Goal: Find contact information: Find contact information

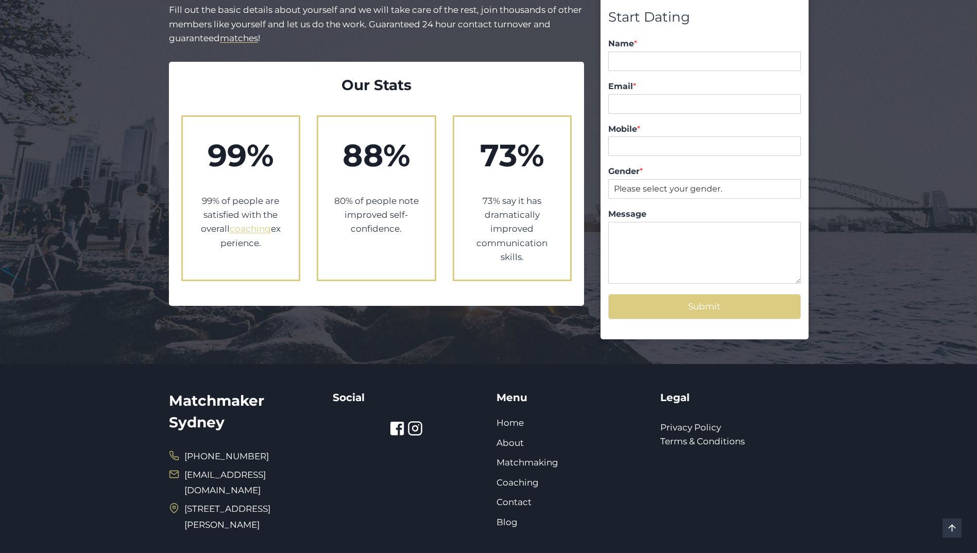
scroll to position [1048, 0]
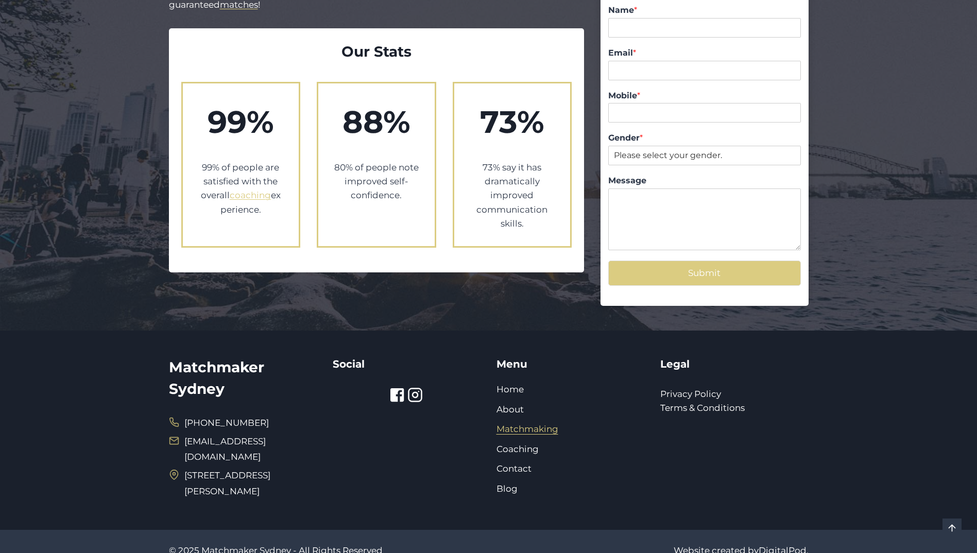
click at [544, 424] on link "Matchmaking" at bounding box center [528, 429] width 62 height 10
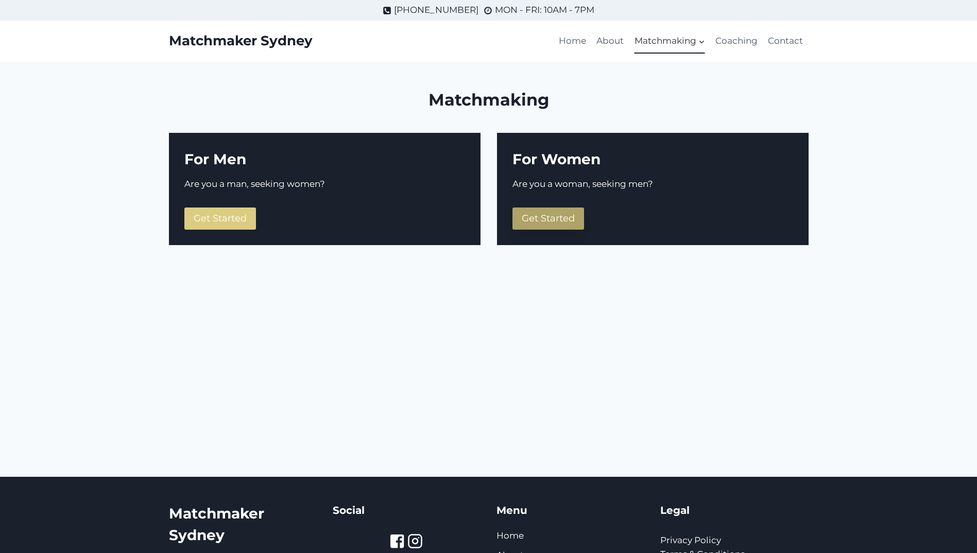
click at [550, 225] on link "Get Started" at bounding box center [549, 219] width 72 height 22
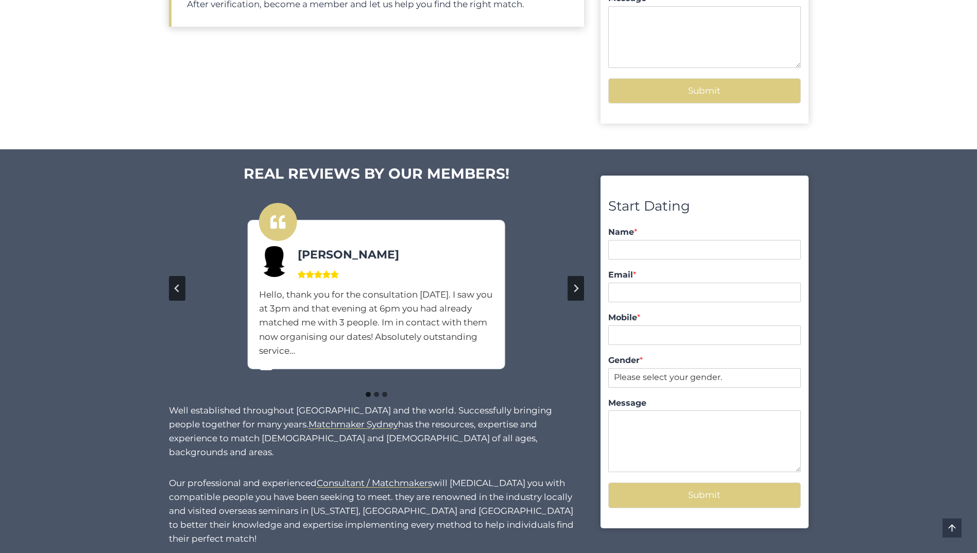
scroll to position [670, 0]
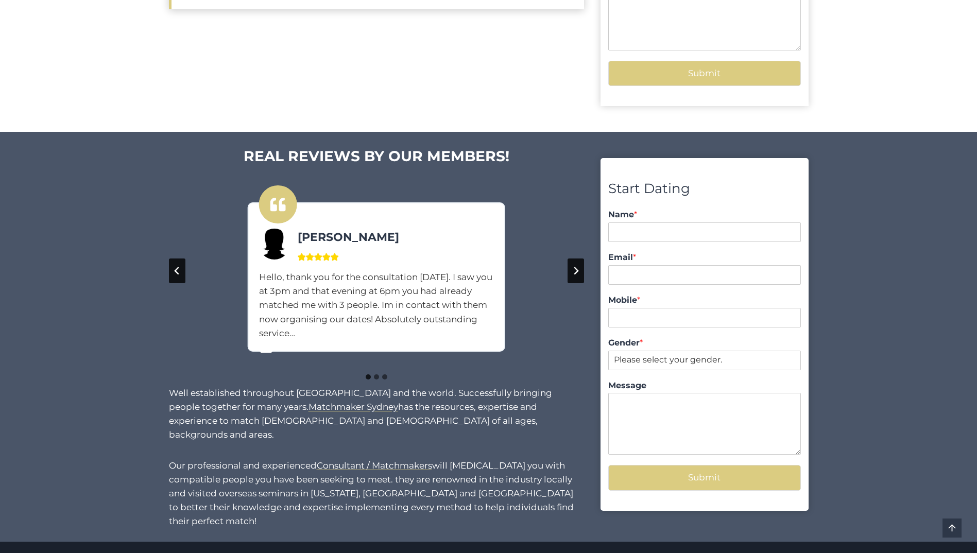
click at [570, 265] on button "Next slide" at bounding box center [576, 271] width 16 height 25
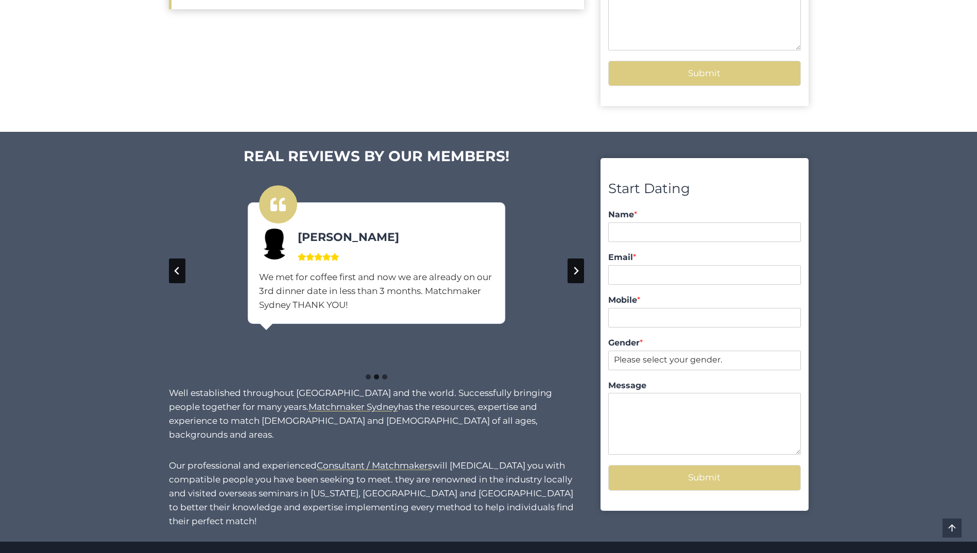
click at [571, 265] on button "Next slide" at bounding box center [576, 271] width 16 height 25
click at [571, 265] on button "Go to first slide" at bounding box center [576, 271] width 16 height 25
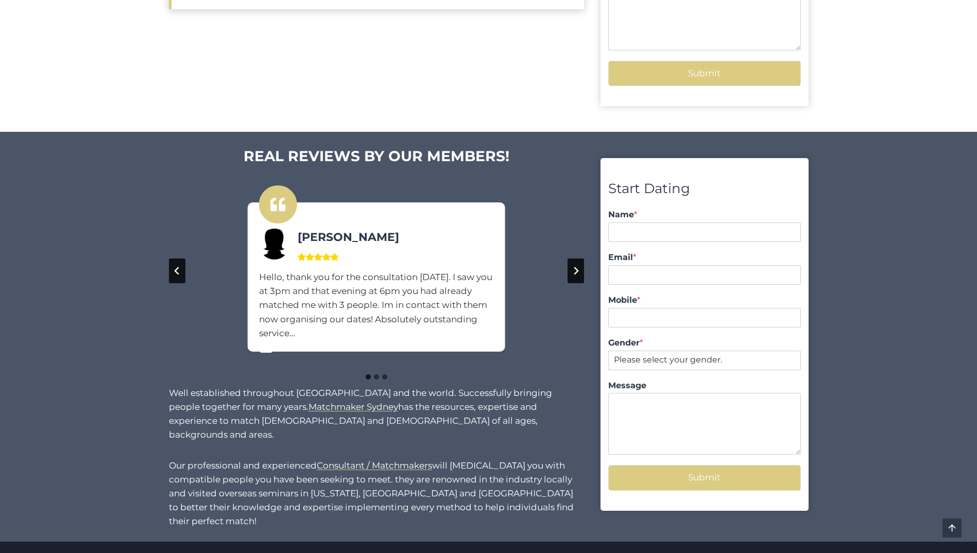
click at [571, 265] on button "Next slide" at bounding box center [576, 271] width 16 height 25
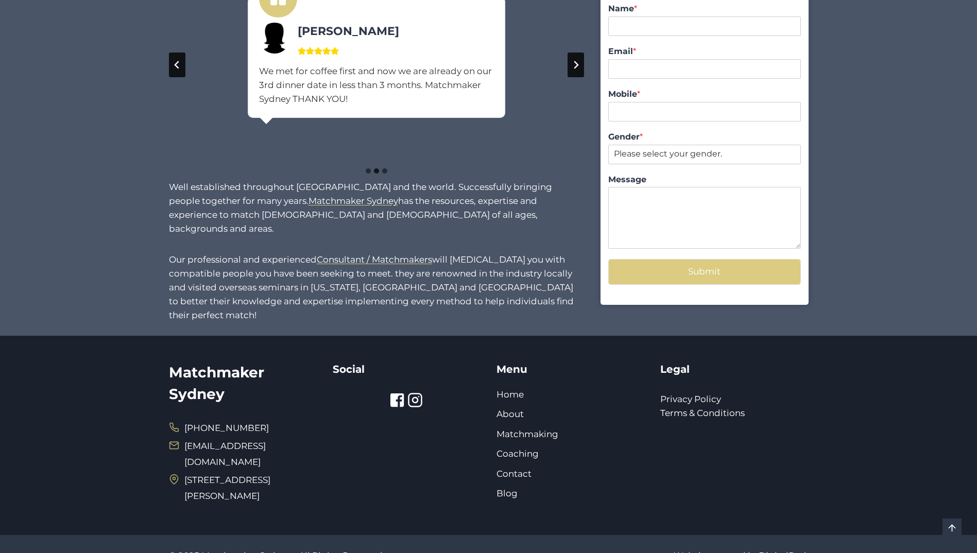
scroll to position [890, 0]
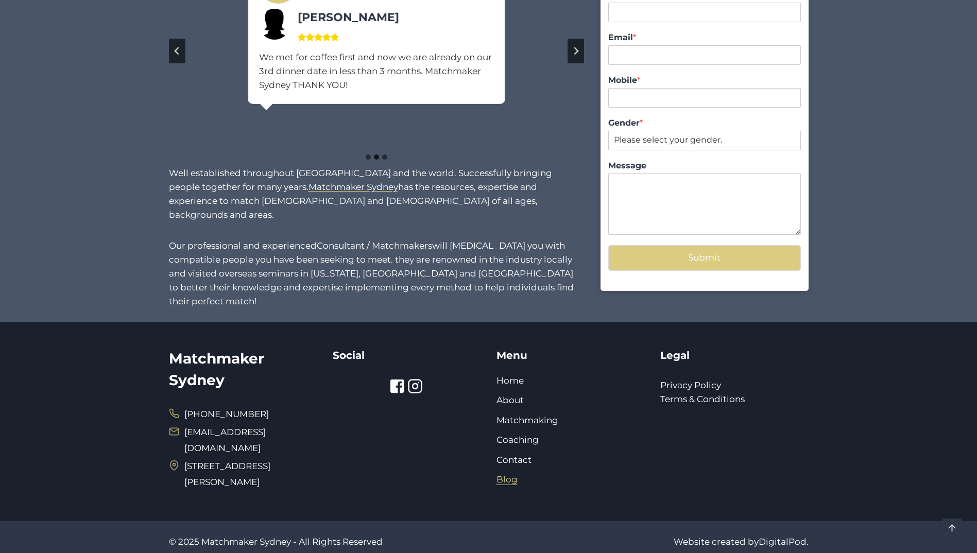
click at [511, 474] on link "Blog" at bounding box center [507, 479] width 21 height 10
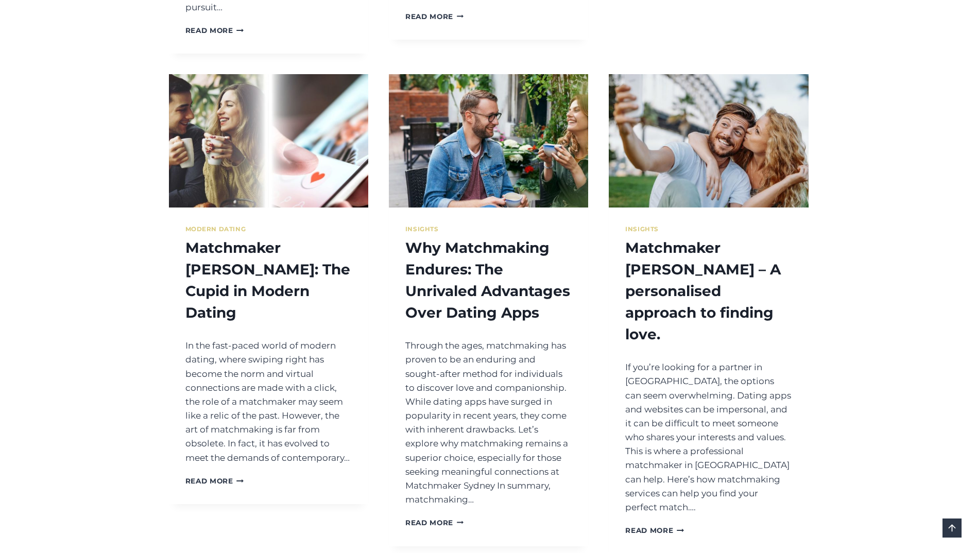
scroll to position [1546, 0]
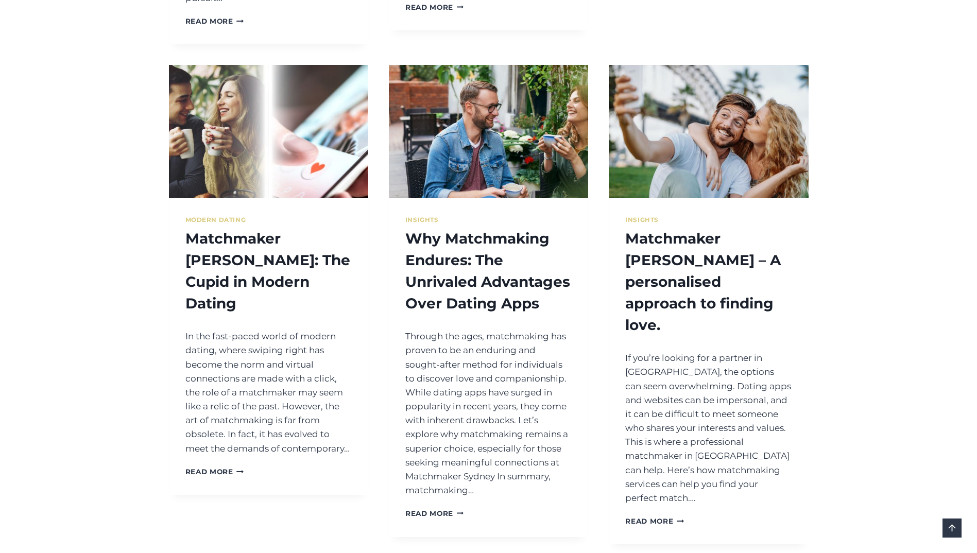
click at [548, 398] on p "Through the ages, matchmaking has proven to be an enduring and sought-after met…" at bounding box center [488, 414] width 166 height 168
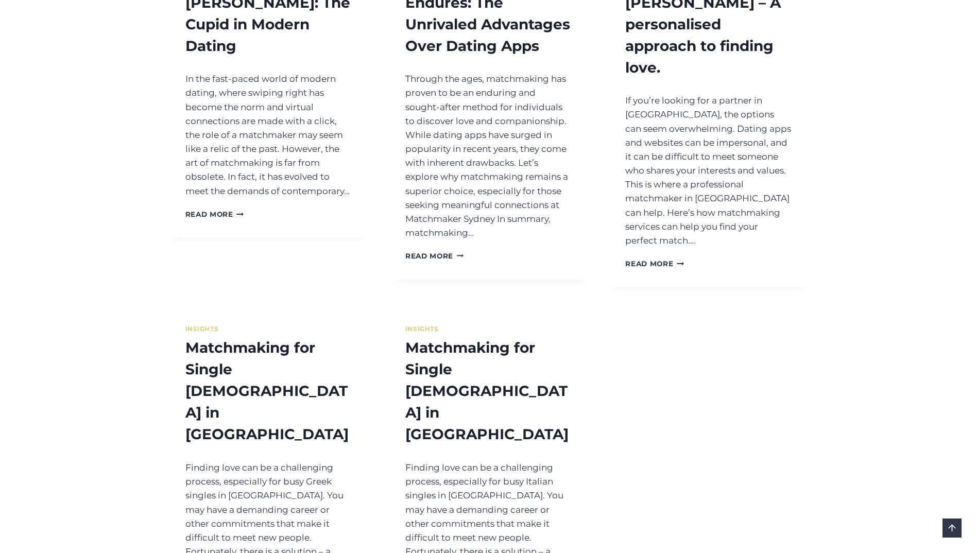
scroll to position [2051, 0]
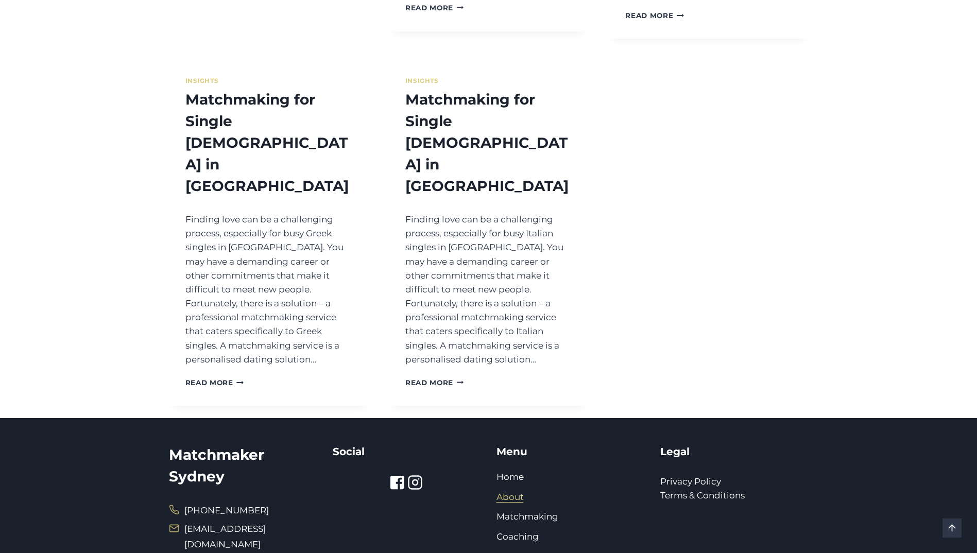
click at [504, 492] on link "About" at bounding box center [510, 497] width 27 height 10
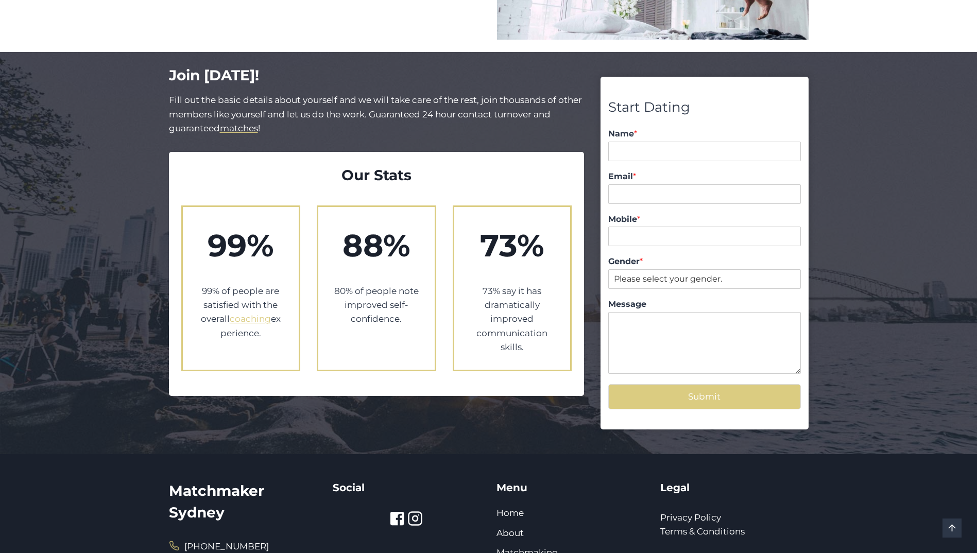
scroll to position [1048, 0]
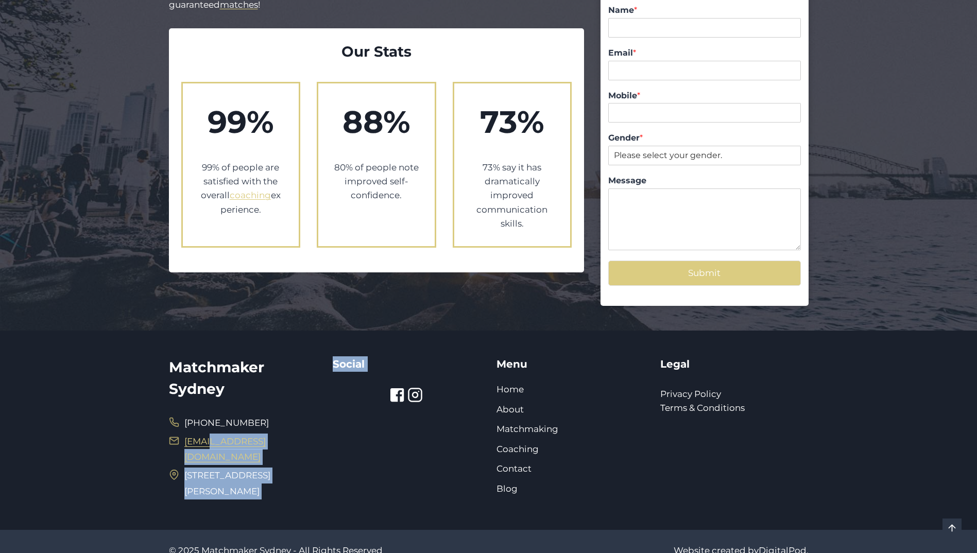
drag, startPoint x: 358, startPoint y: 431, endPoint x: 209, endPoint y: 429, distance: 148.4
click at [209, 429] on div "Matchmaker Sydney [PHONE_NUMBER] [EMAIL_ADDRESS][DOMAIN_NAME] [STREET_ADDRESS][…" at bounding box center [489, 430] width 640 height 199
drag, startPoint x: 209, startPoint y: 429, endPoint x: 365, endPoint y: 445, distance: 157.0
click at [365, 445] on div "Social" at bounding box center [407, 430] width 148 height 148
drag, startPoint x: 358, startPoint y: 431, endPoint x: 208, endPoint y: 433, distance: 150.4
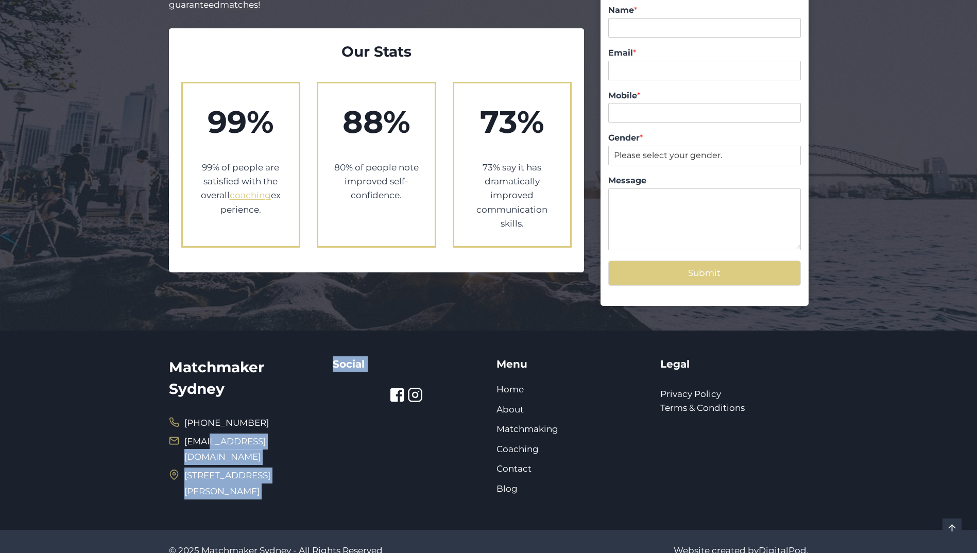
click at [208, 433] on div "Matchmaker Sydney (02) 9299 9508 info@matchmakersydney.com.au 123 Clarence Stre…" at bounding box center [489, 430] width 640 height 199
drag, startPoint x: 208, startPoint y: 433, endPoint x: 379, endPoint y: 439, distance: 171.2
click at [386, 446] on div "Social" at bounding box center [407, 430] width 148 height 148
drag, startPoint x: 333, startPoint y: 426, endPoint x: 296, endPoint y: 426, distance: 36.6
click at [296, 426] on div "Matchmaker Sydney (02) 9299 9508 info@matchmakersydney.com.au 123 Clarence Stre…" at bounding box center [489, 430] width 640 height 199
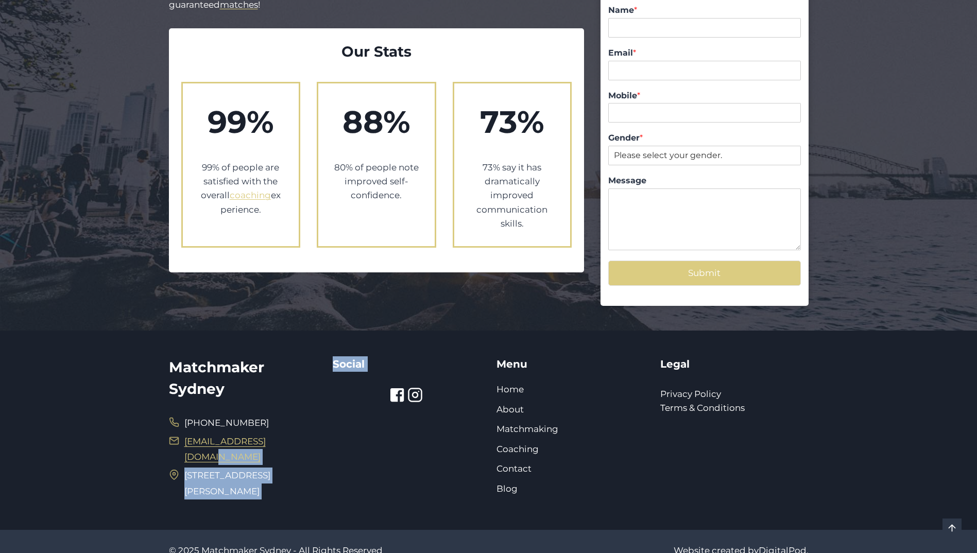
click at [189, 436] on link "[EMAIL_ADDRESS][DOMAIN_NAME]" at bounding box center [224, 449] width 81 height 26
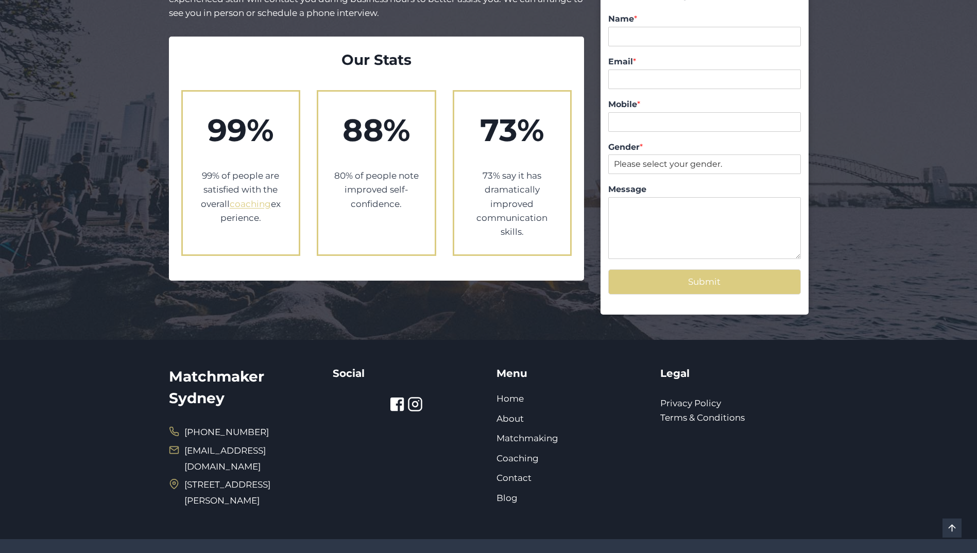
scroll to position [1820, 0]
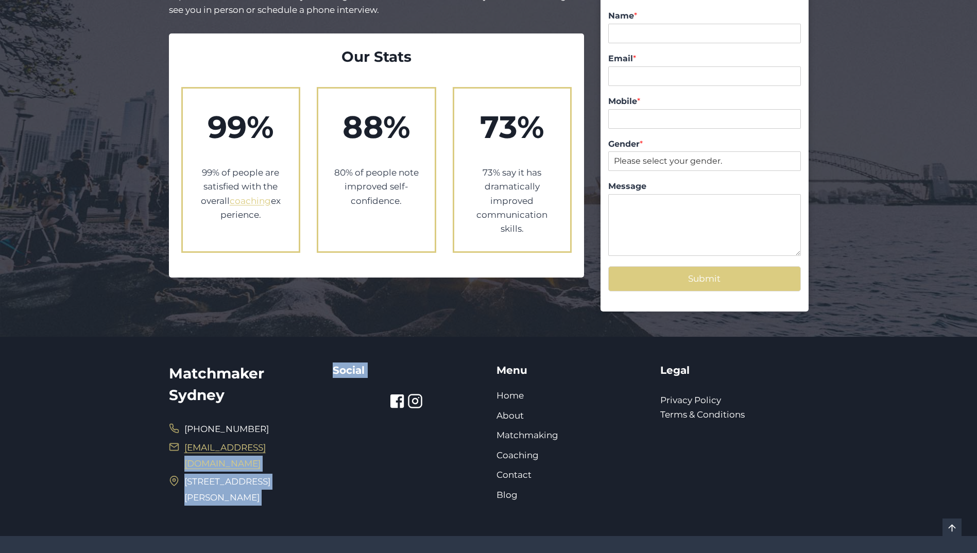
drag, startPoint x: 341, startPoint y: 429, endPoint x: 266, endPoint y: 428, distance: 74.7
click at [266, 428] on div "Matchmaker Sydney [PHONE_NUMBER] [EMAIL_ADDRESS][DOMAIN_NAME] [STREET_ADDRESS][…" at bounding box center [489, 436] width 640 height 199
drag, startPoint x: 266, startPoint y: 428, endPoint x: 335, endPoint y: 432, distance: 68.7
click at [266, 443] on link "[EMAIL_ADDRESS][DOMAIN_NAME]" at bounding box center [224, 456] width 81 height 26
click at [345, 433] on div "Social" at bounding box center [407, 437] width 148 height 148
